Goal: Information Seeking & Learning: Learn about a topic

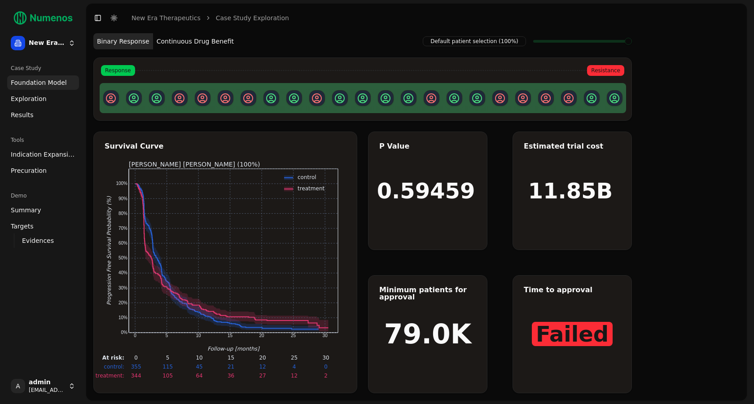
click at [182, 43] on button "Continuous Drug Benefit" at bounding box center [195, 41] width 84 height 16
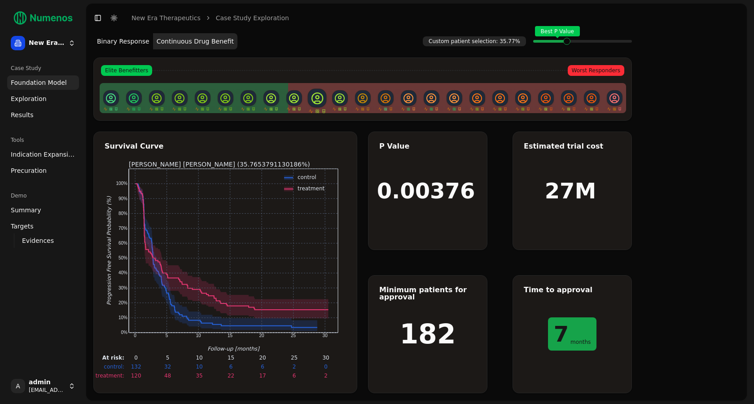
click at [60, 102] on link "Exploration" at bounding box center [43, 99] width 72 height 14
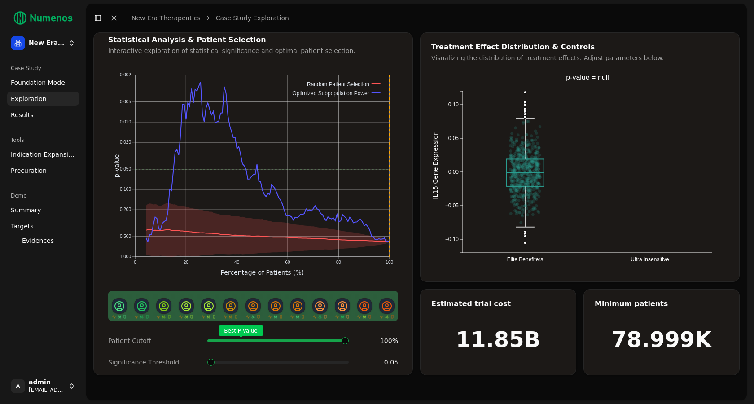
click at [49, 84] on span "Foundation Model" at bounding box center [39, 82] width 56 height 9
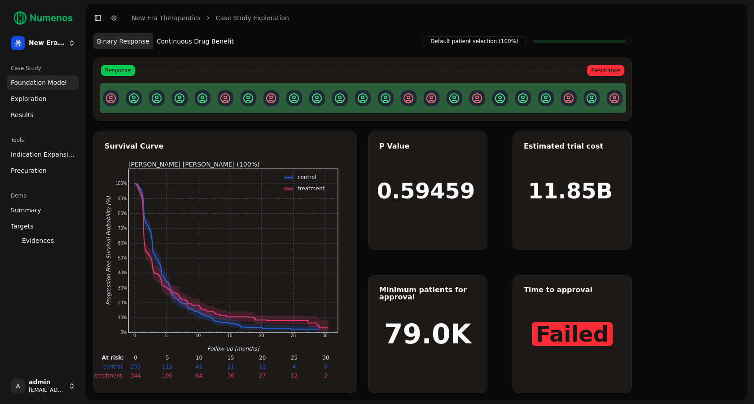
click at [44, 97] on link "Exploration" at bounding box center [43, 99] width 72 height 14
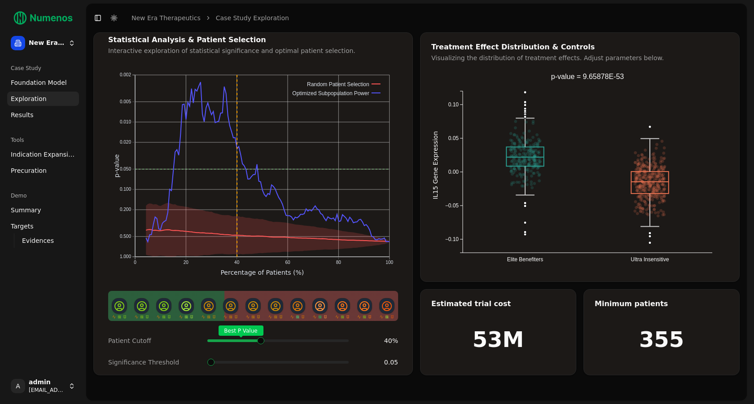
click at [345, 339] on span at bounding box center [345, 341] width 1 height 4
click at [207, 359] on span at bounding box center [210, 362] width 7 height 7
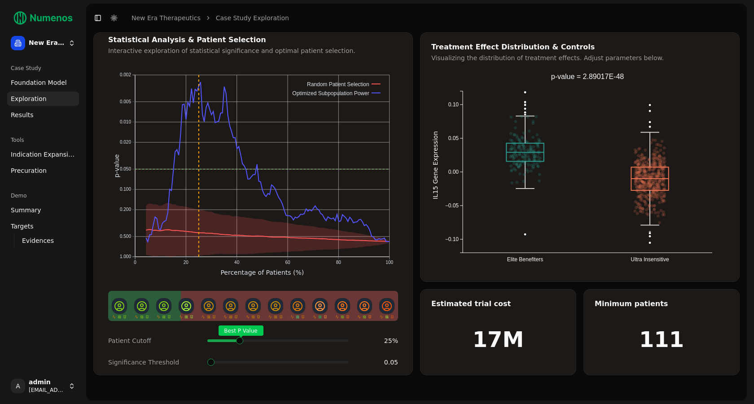
click at [262, 339] on span at bounding box center [262, 341] width 1 height 4
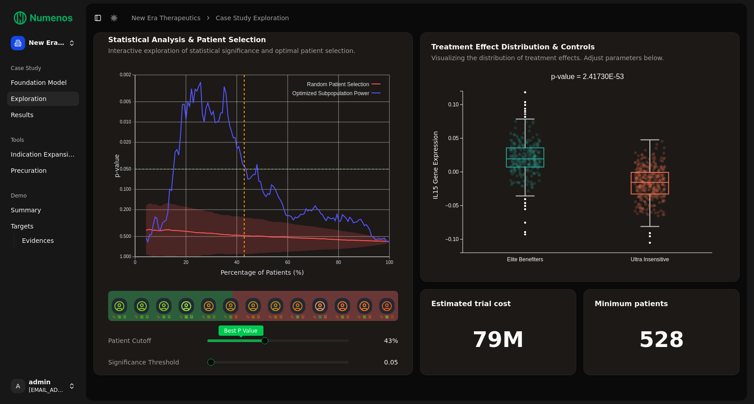
click at [240, 343] on span "Best P Value" at bounding box center [239, 341] width 1 height 4
click at [263, 339] on div "Best P Value" at bounding box center [277, 341] width 141 height 18
click at [44, 156] on span "Indication Expansion" at bounding box center [43, 154] width 65 height 9
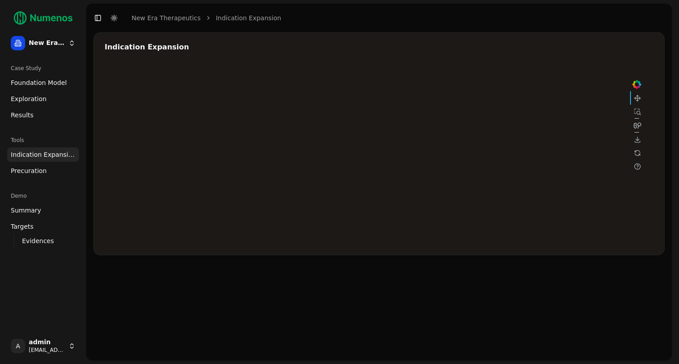
click at [546, 115] on div at bounding box center [374, 154] width 539 height 180
click at [480, 143] on div at bounding box center [374, 154] width 539 height 180
click at [479, 143] on div at bounding box center [374, 154] width 539 height 180
click at [547, 115] on div at bounding box center [374, 154] width 539 height 180
click at [436, 154] on div at bounding box center [374, 154] width 539 height 180
